Goal: Entertainment & Leisure: Consume media (video, audio)

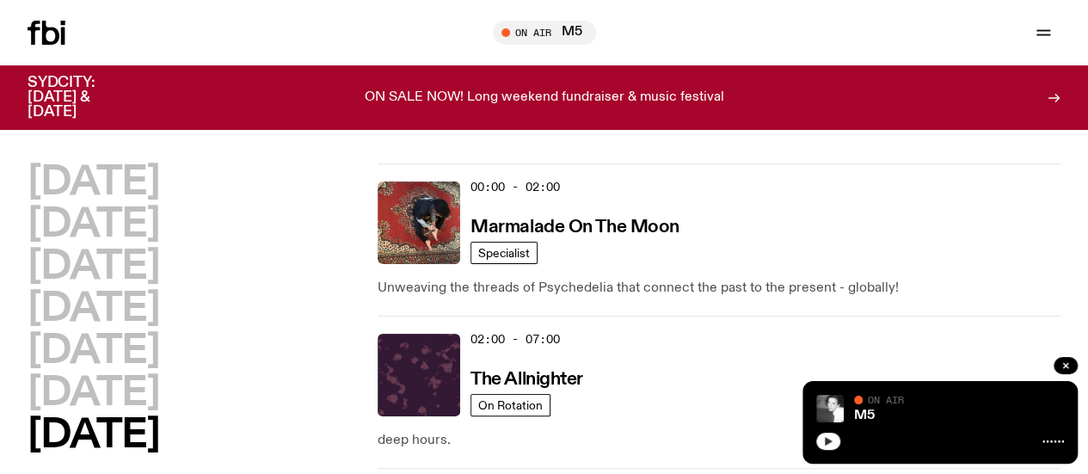
click at [827, 440] on icon "button" at bounding box center [829, 441] width 8 height 9
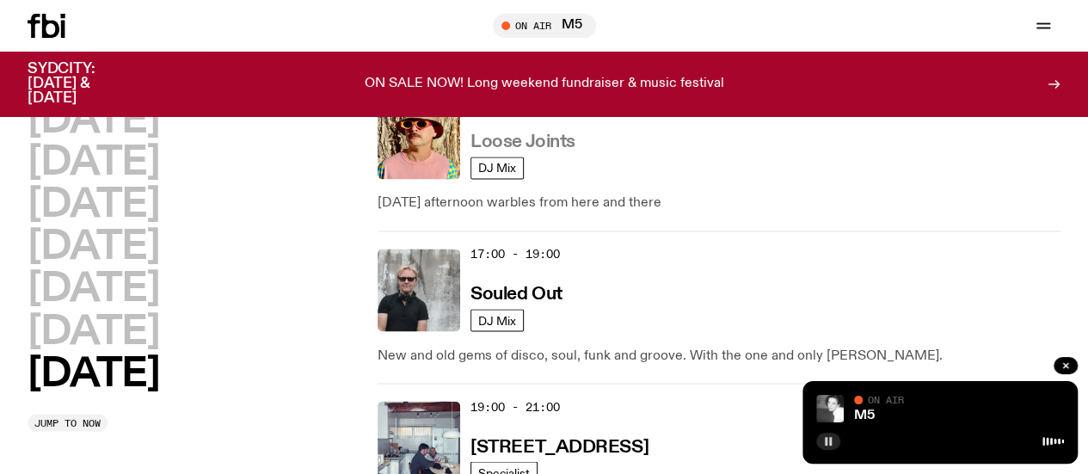
scroll to position [1326, 0]
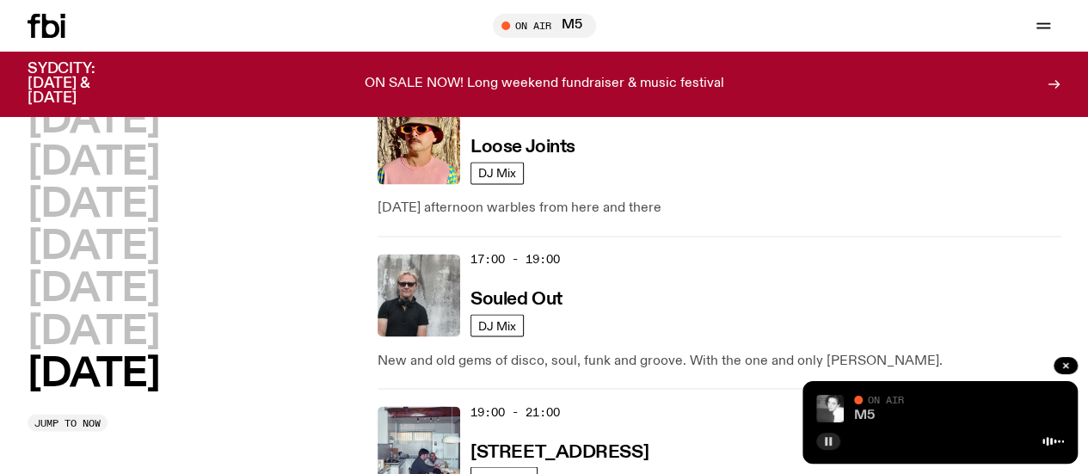
click at [866, 419] on link "M5" at bounding box center [864, 416] width 21 height 14
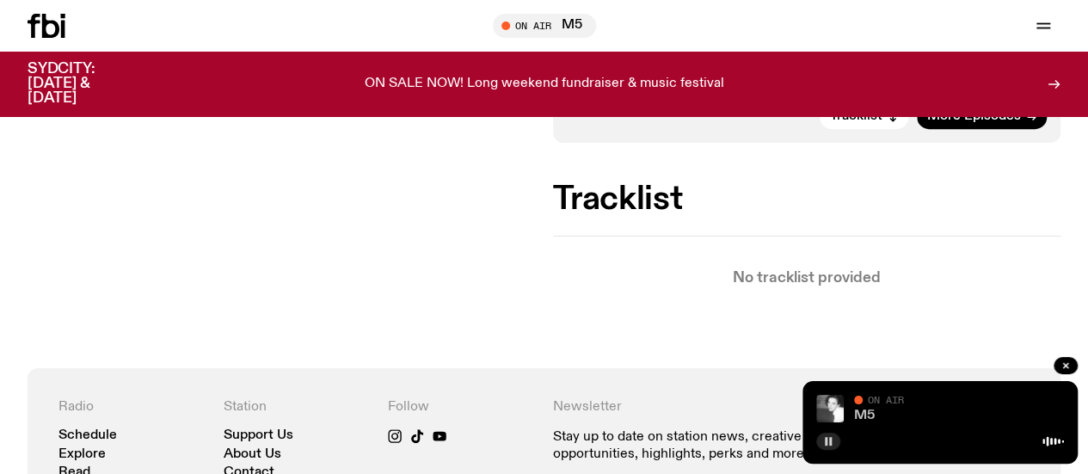
scroll to position [466, 0]
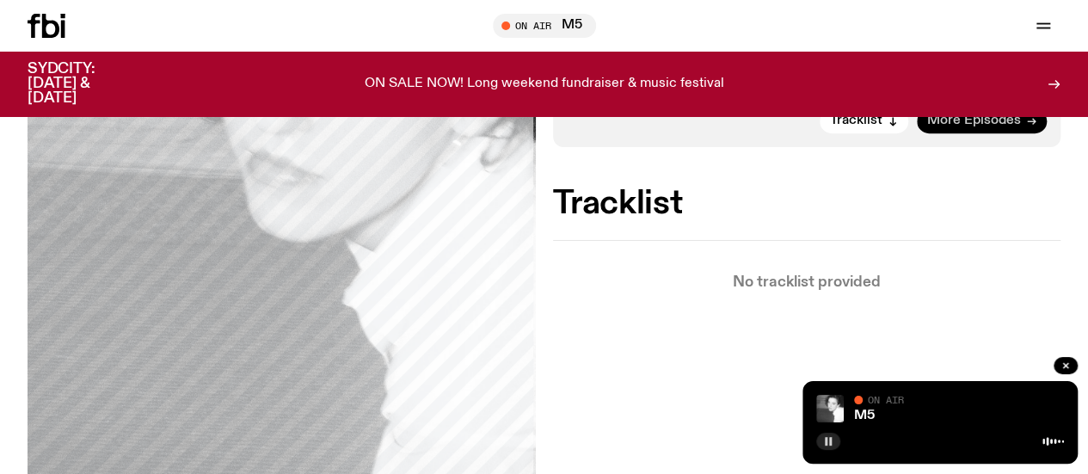
click at [975, 133] on link "More Episodes" at bounding box center [982, 121] width 130 height 24
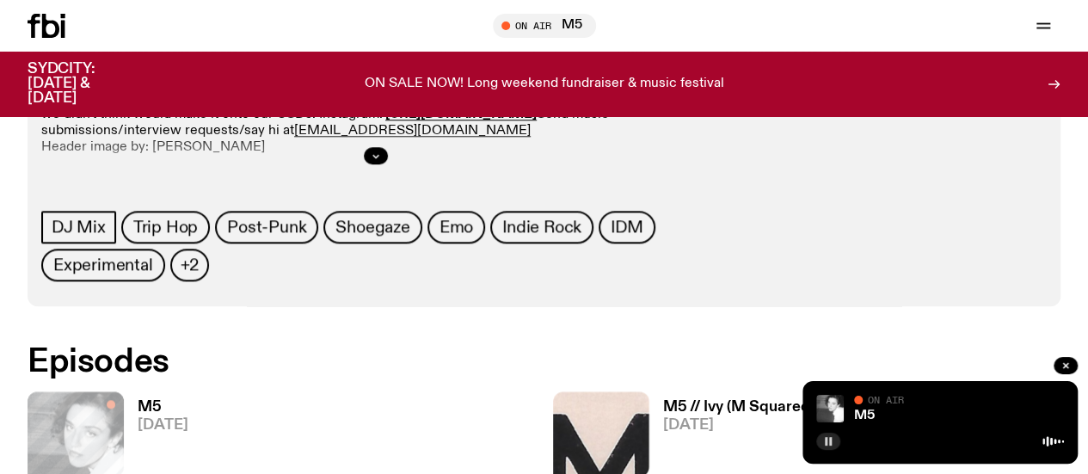
scroll to position [680, 0]
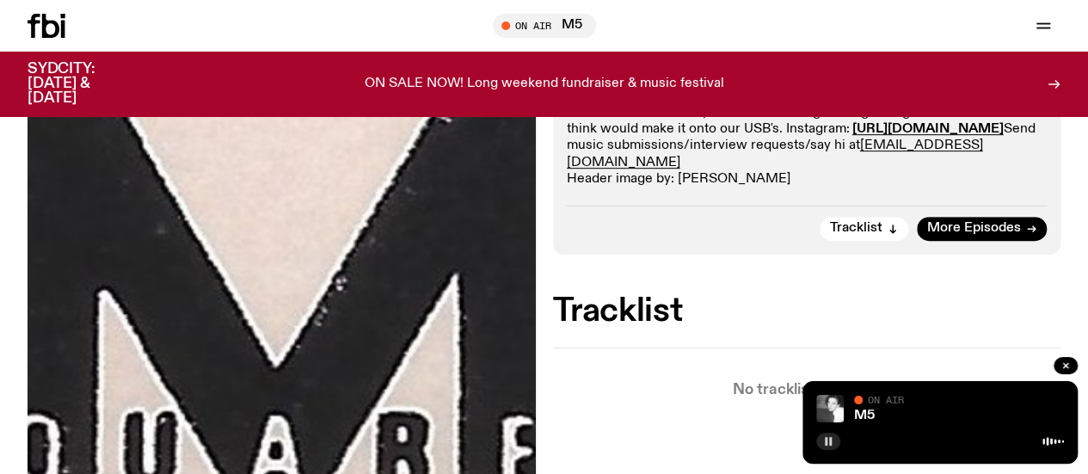
scroll to position [426, 0]
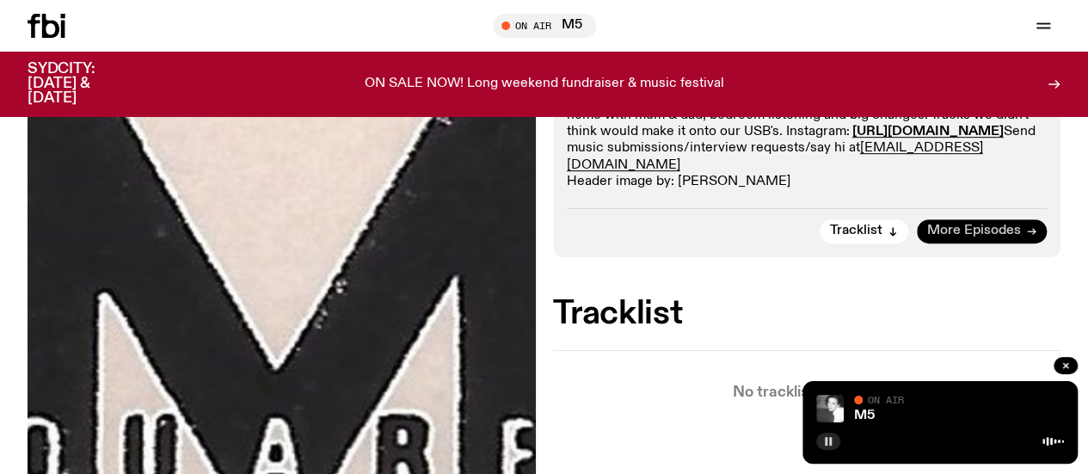
click at [973, 237] on span "More Episodes" at bounding box center [974, 231] width 94 height 13
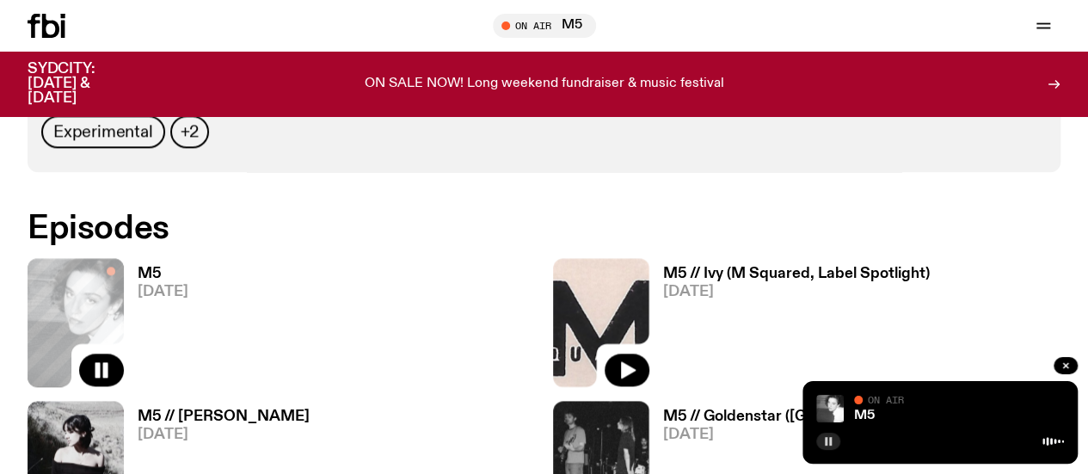
scroll to position [957, 0]
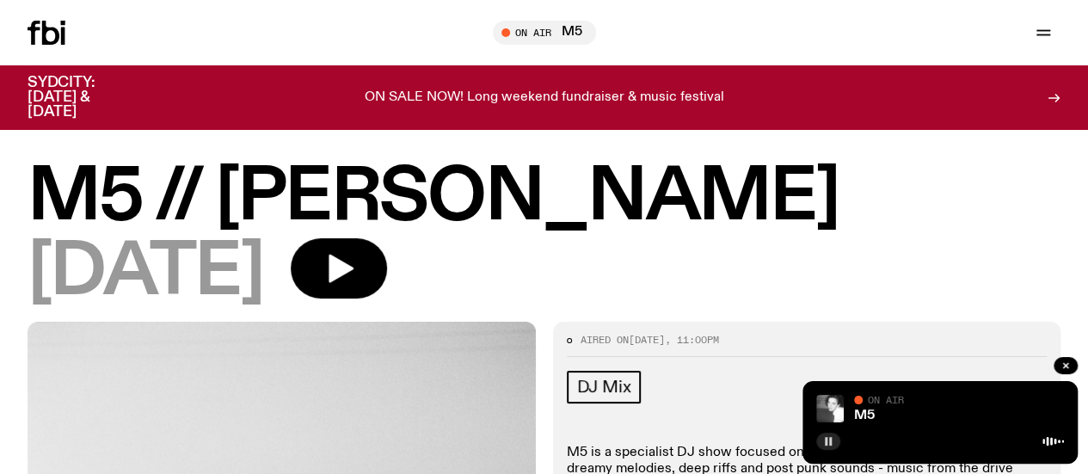
click at [60, 31] on icon at bounding box center [47, 33] width 38 height 24
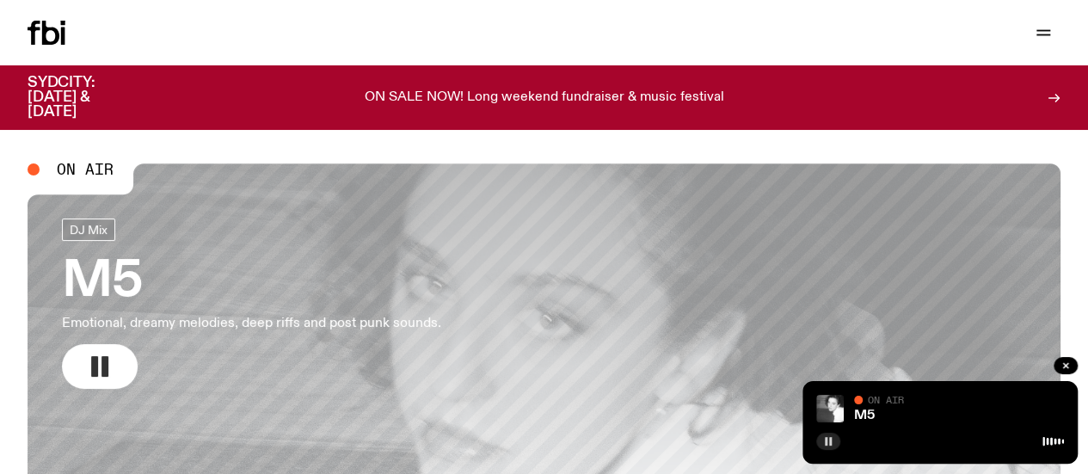
click at [109, 360] on icon "button" at bounding box center [100, 367] width 28 height 28
